Goal: Book appointment/travel/reservation

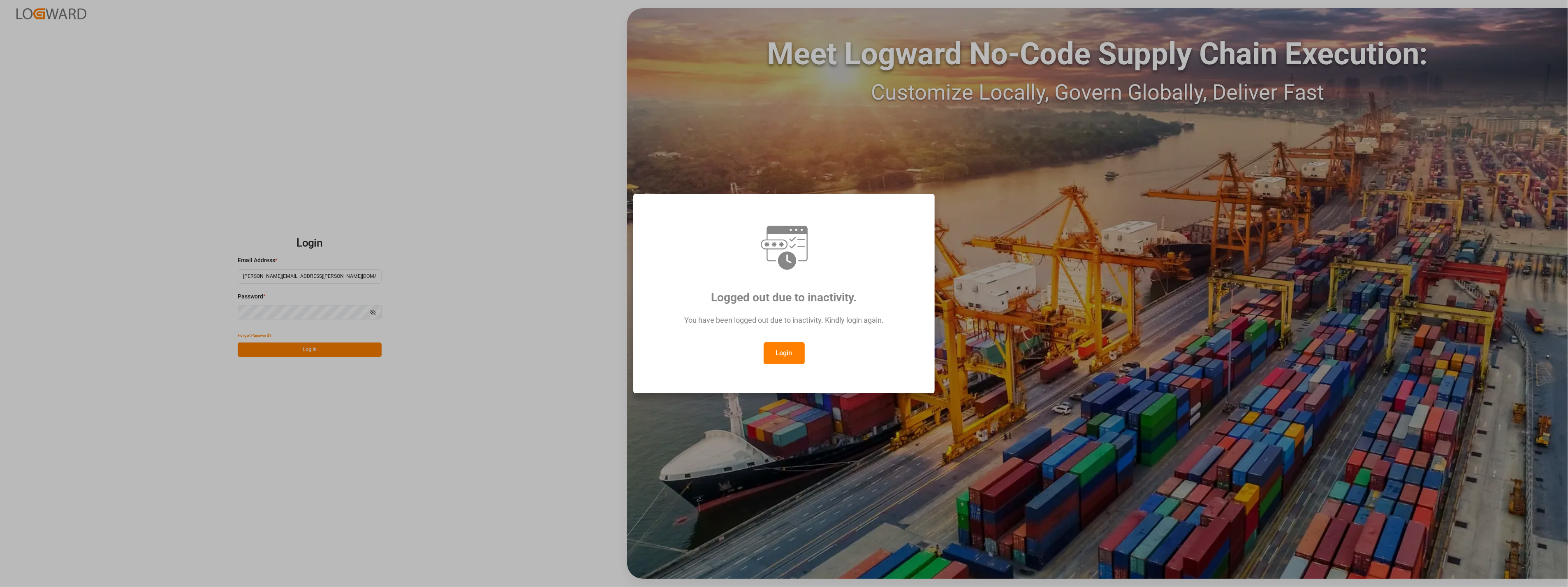
click at [295, 348] on div "Logged out due to inactivity. You have been logged out due to inactivity. Kindl…" at bounding box center [784, 293] width 1568 height 587
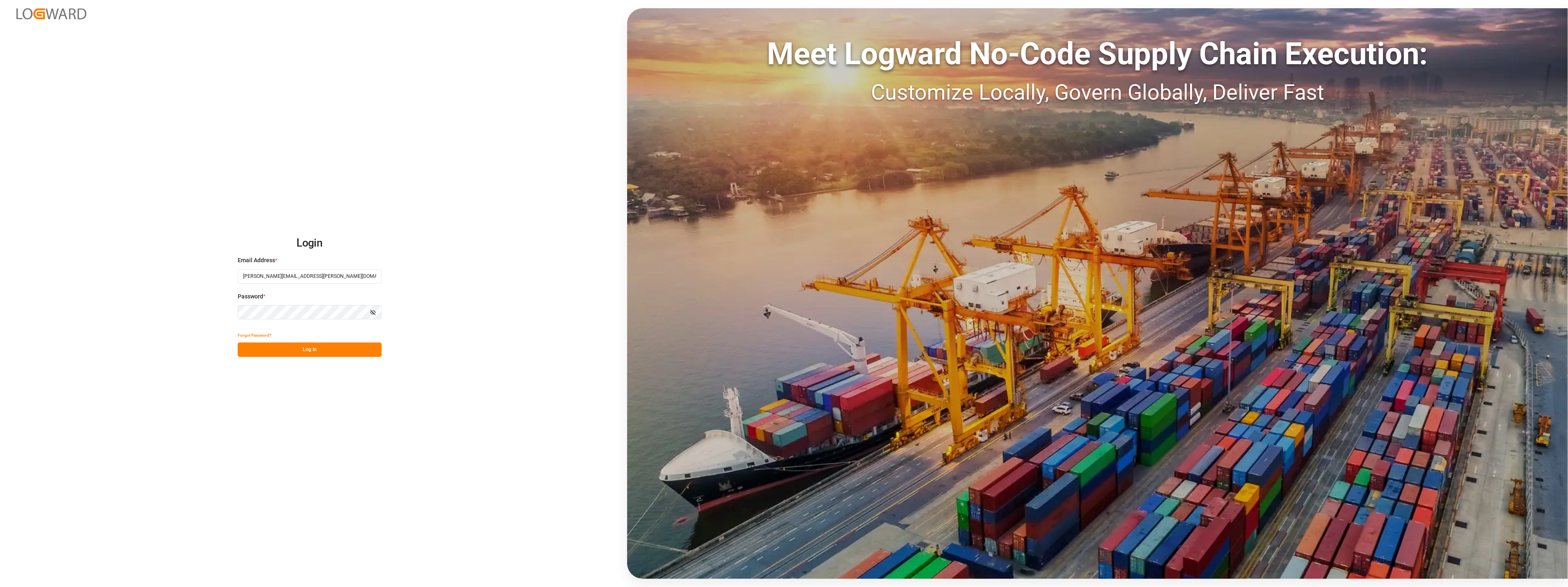
click at [312, 354] on button "Log In" at bounding box center [309, 350] width 144 height 15
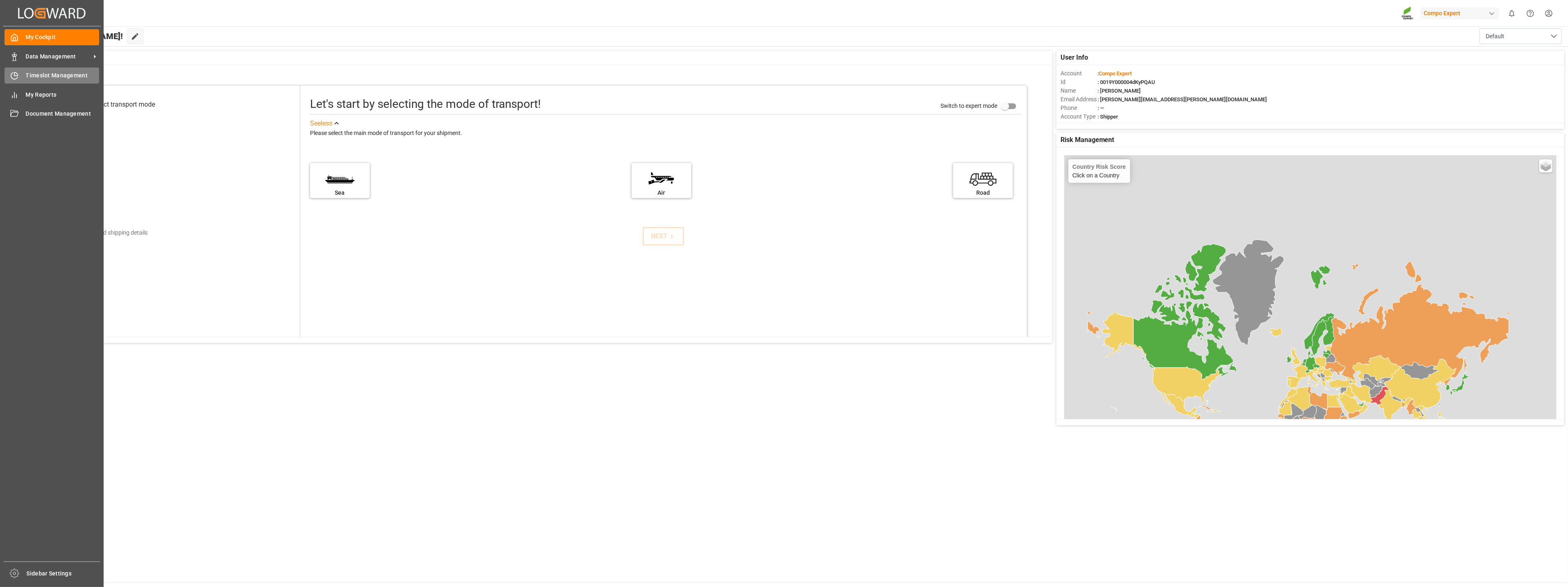
click at [32, 70] on div "Timeslot Management Timeslot Management" at bounding box center [52, 76] width 95 height 16
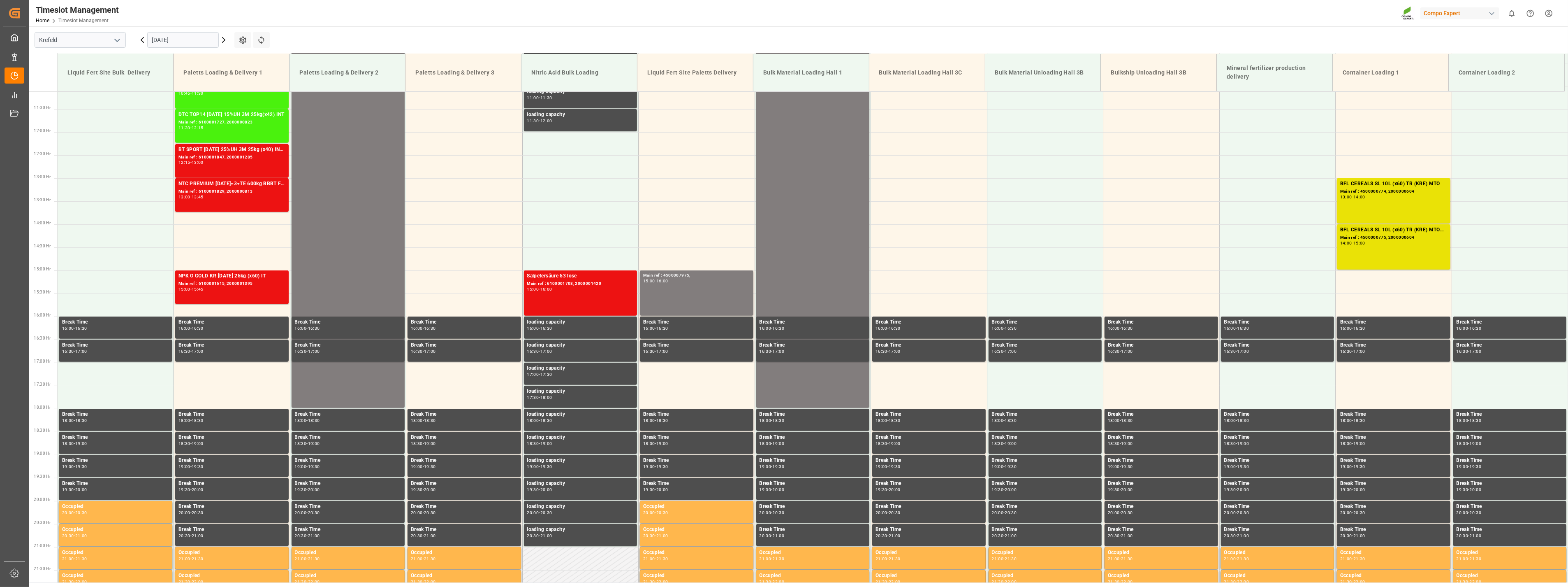
scroll to position [556, 0]
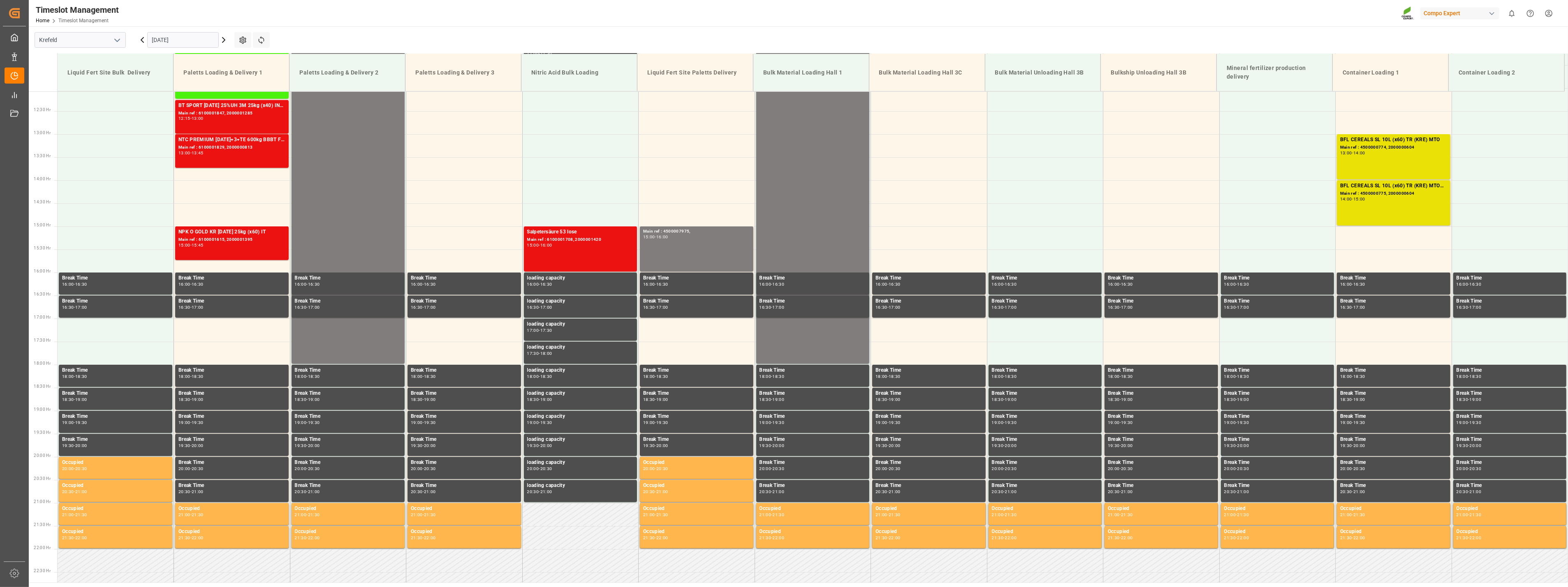
drag, startPoint x: 118, startPoint y: 42, endPoint x: 113, endPoint y: 42, distance: 5.0
click at [115, 42] on icon "open menu" at bounding box center [117, 40] width 10 height 10
click at [77, 92] on div "La Vall d [PERSON_NAME]" at bounding box center [79, 95] width 90 height 18
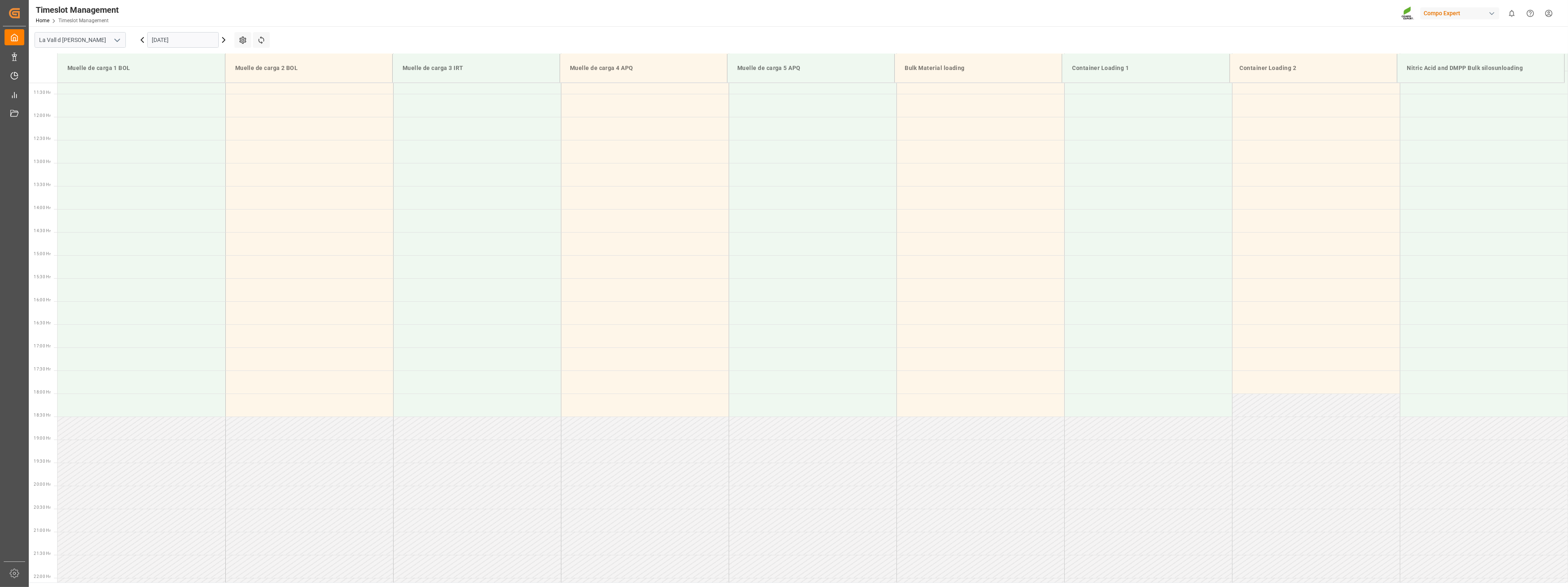
scroll to position [548, 0]
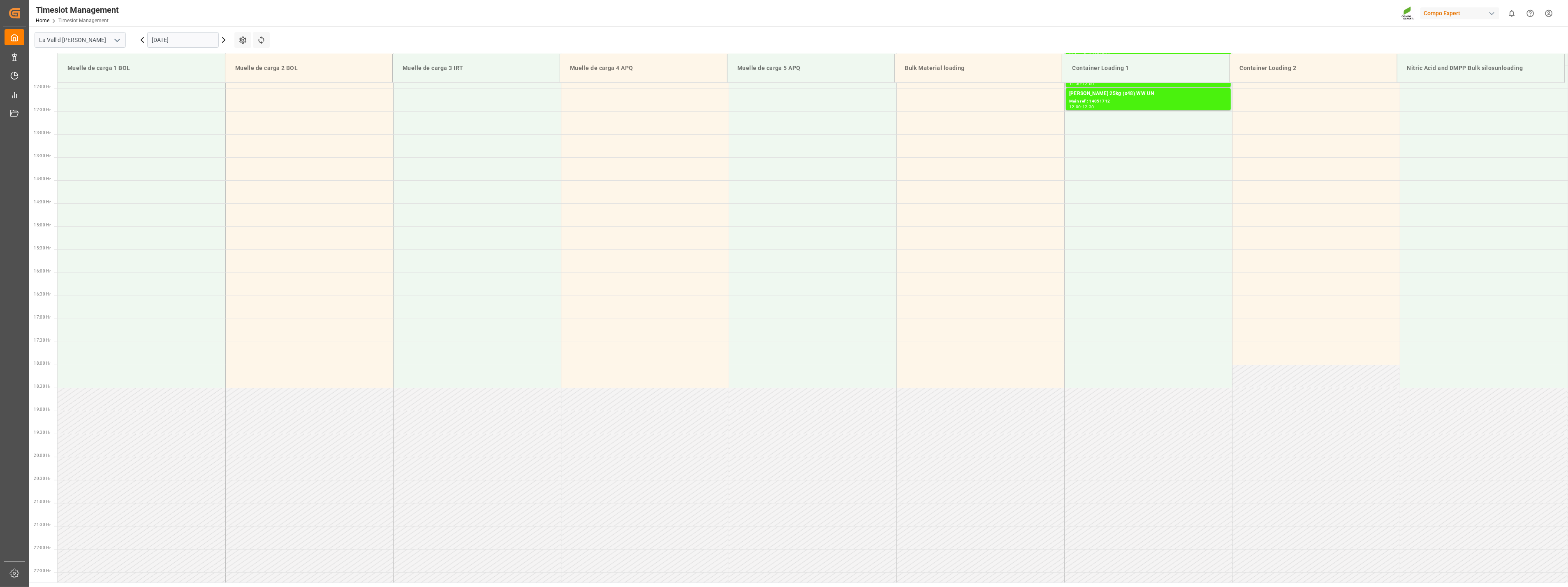
click at [182, 39] on input "[DATE]" at bounding box center [183, 39] width 71 height 16
click at [171, 121] on span "16" at bounding box center [173, 121] width 5 height 5
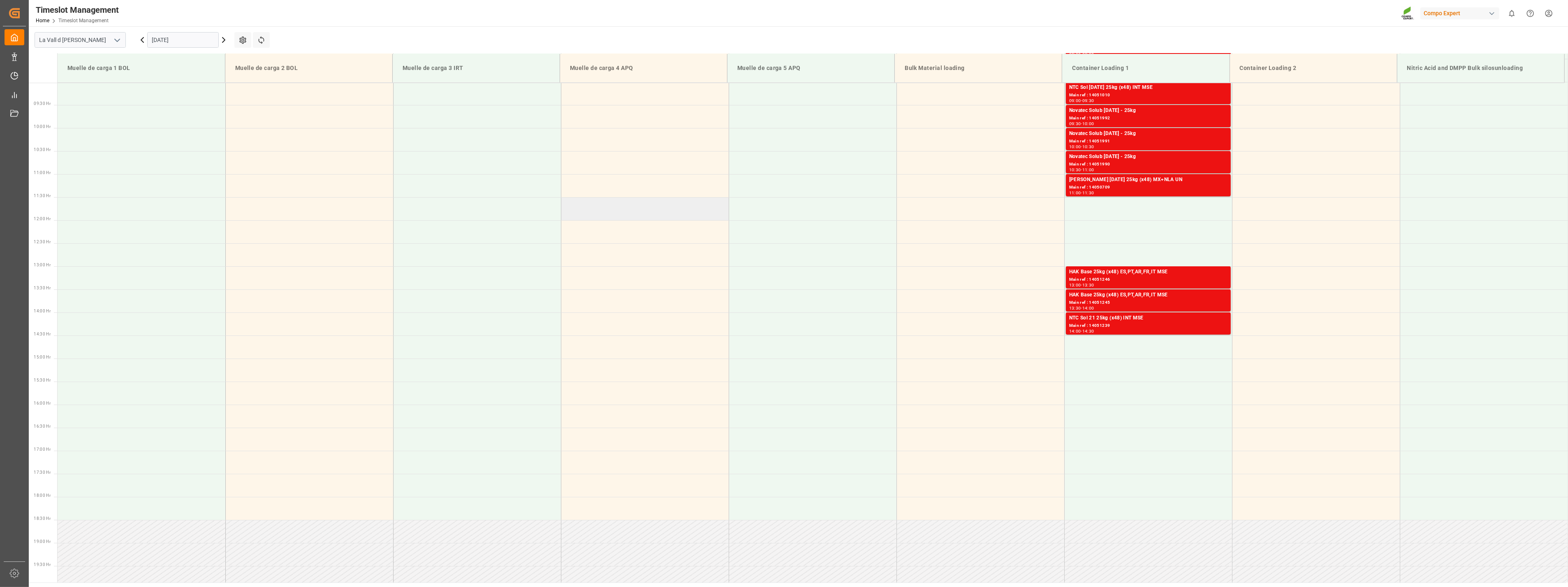
scroll to position [273, 0]
